Goal: Communication & Community: Share content

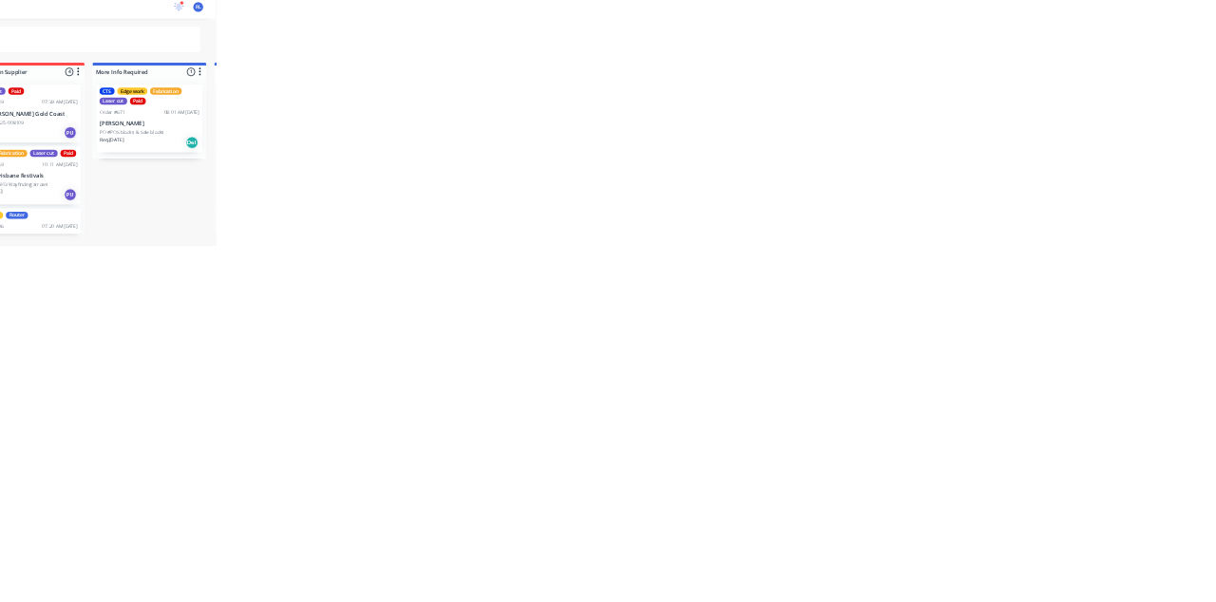
scroll to position [599, 0]
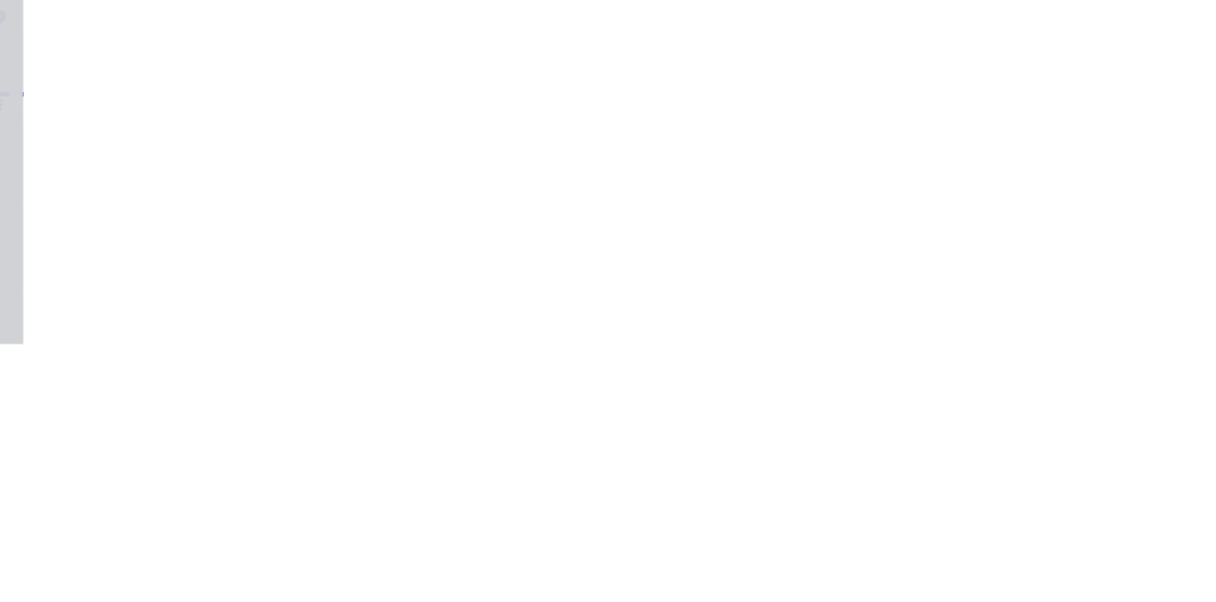
click at [199, 167] on div "Collaborate" at bounding box center [160, 166] width 75 height 17
click at [855, 560] on div at bounding box center [611, 550] width 487 height 20
click at [1069, 563] on button "Send" at bounding box center [1031, 549] width 75 height 28
click at [1016, 99] on button "Close" at bounding box center [981, 105] width 69 height 30
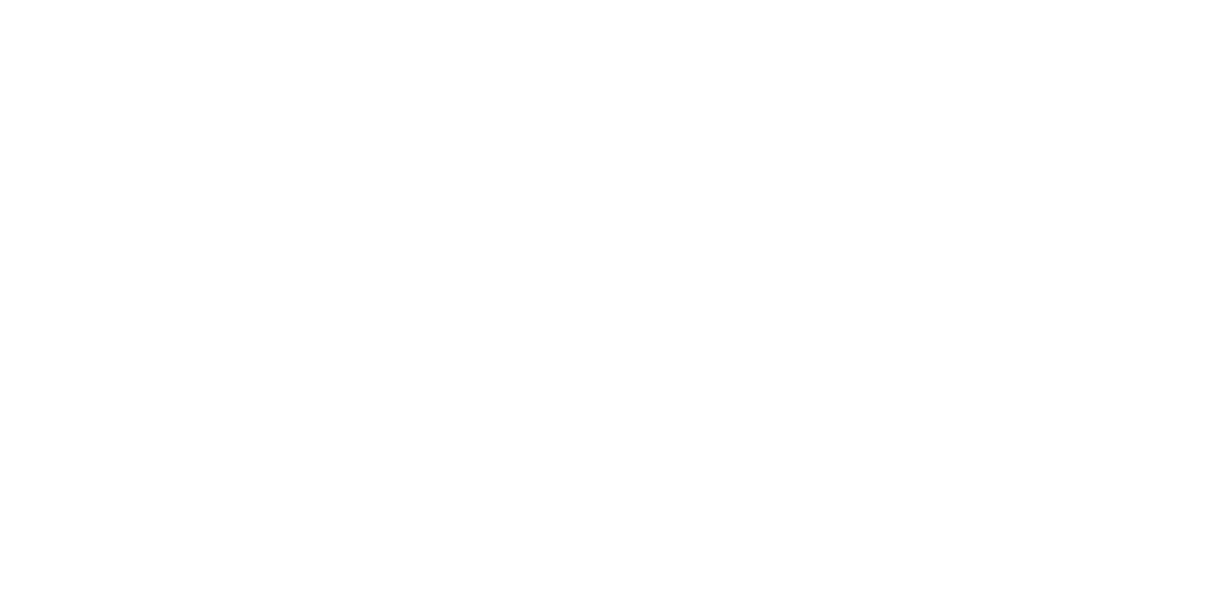
click at [252, 185] on button "Collaborate" at bounding box center [161, 165] width 180 height 47
click at [855, 560] on div at bounding box center [611, 550] width 487 height 20
click at [1069, 563] on button "Send" at bounding box center [1031, 549] width 75 height 28
click at [1016, 101] on button "Close" at bounding box center [981, 105] width 69 height 30
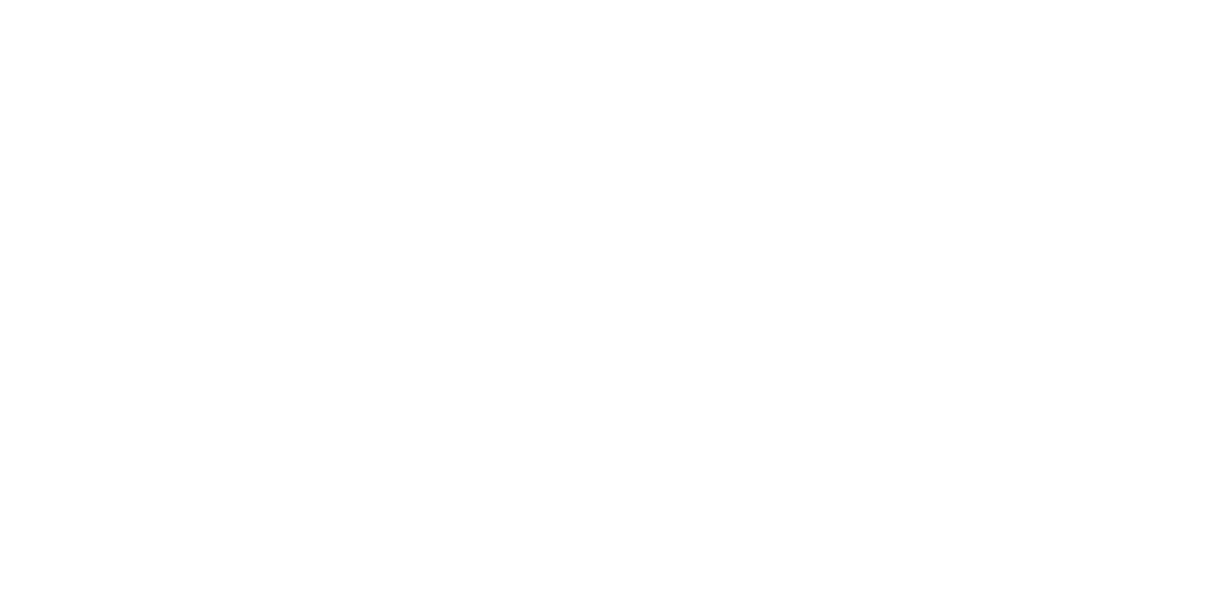
scroll to position [0, 0]
click at [1016, 101] on button "Close" at bounding box center [981, 105] width 69 height 30
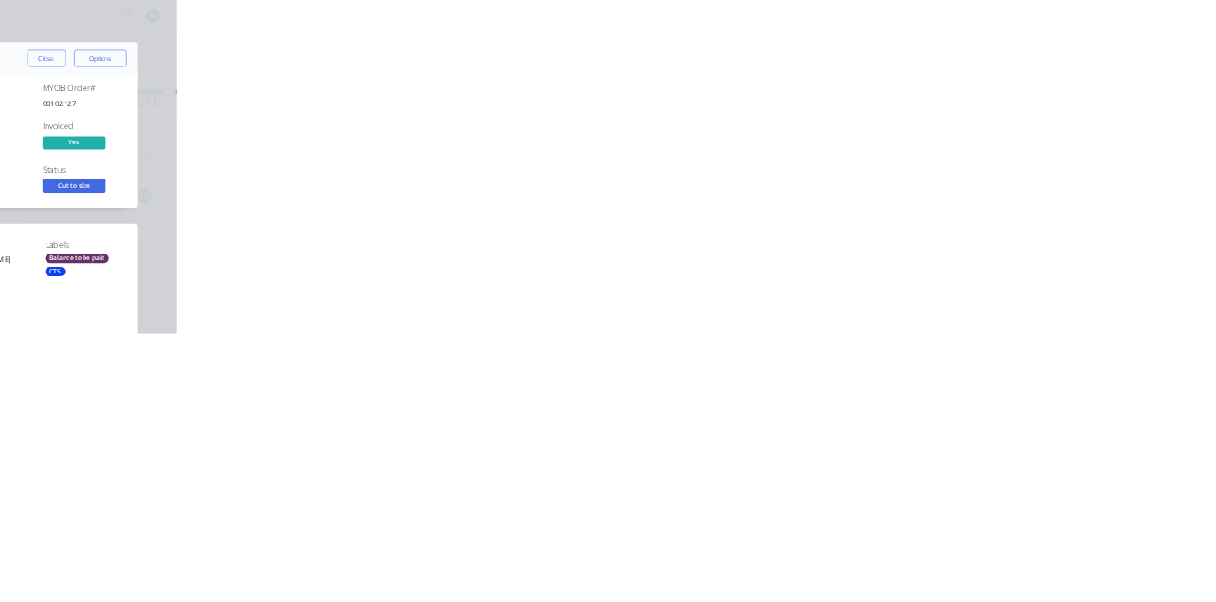
click at [1016, 104] on button "Close" at bounding box center [981, 105] width 69 height 30
